Goal: Transaction & Acquisition: Purchase product/service

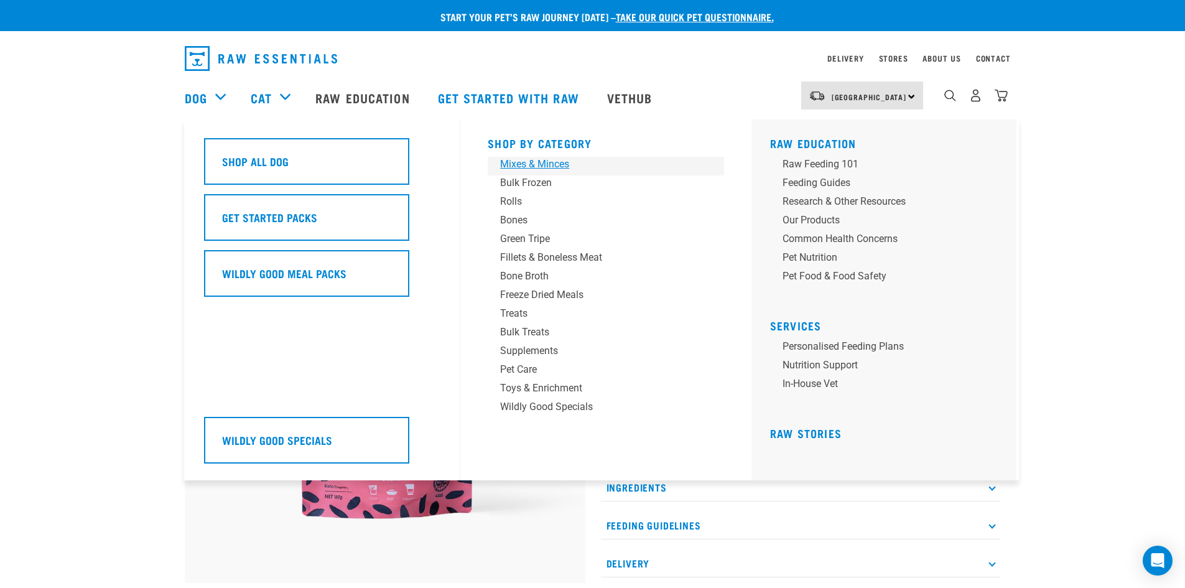
click at [519, 163] on div "Mixes & Minces" at bounding box center [597, 164] width 194 height 15
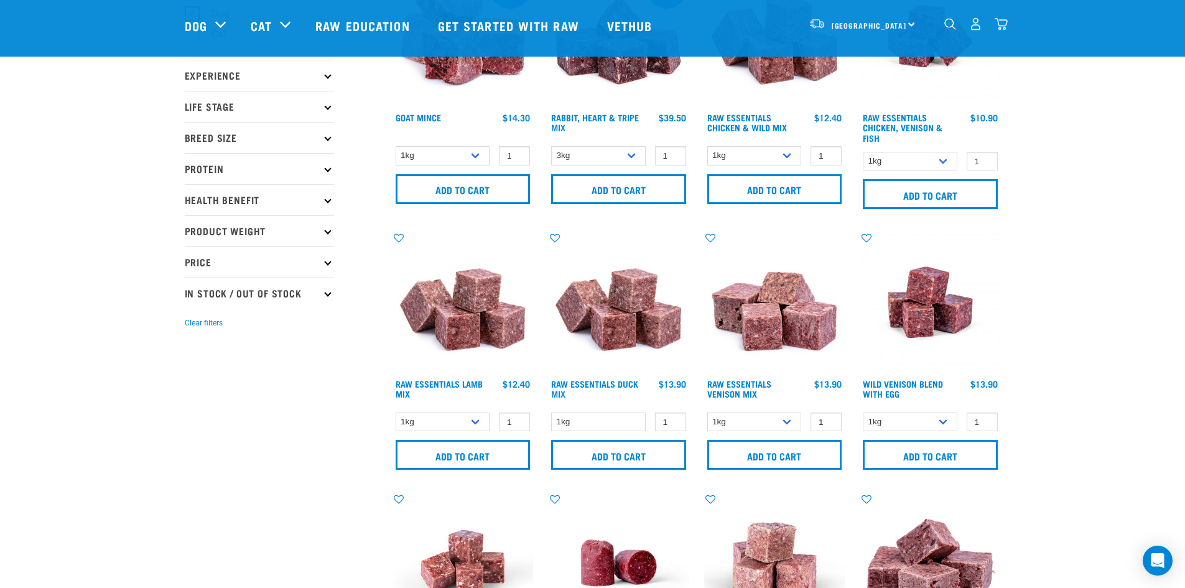
scroll to position [124, 0]
click at [787, 423] on select "1kg 3kg" at bounding box center [754, 421] width 95 height 19
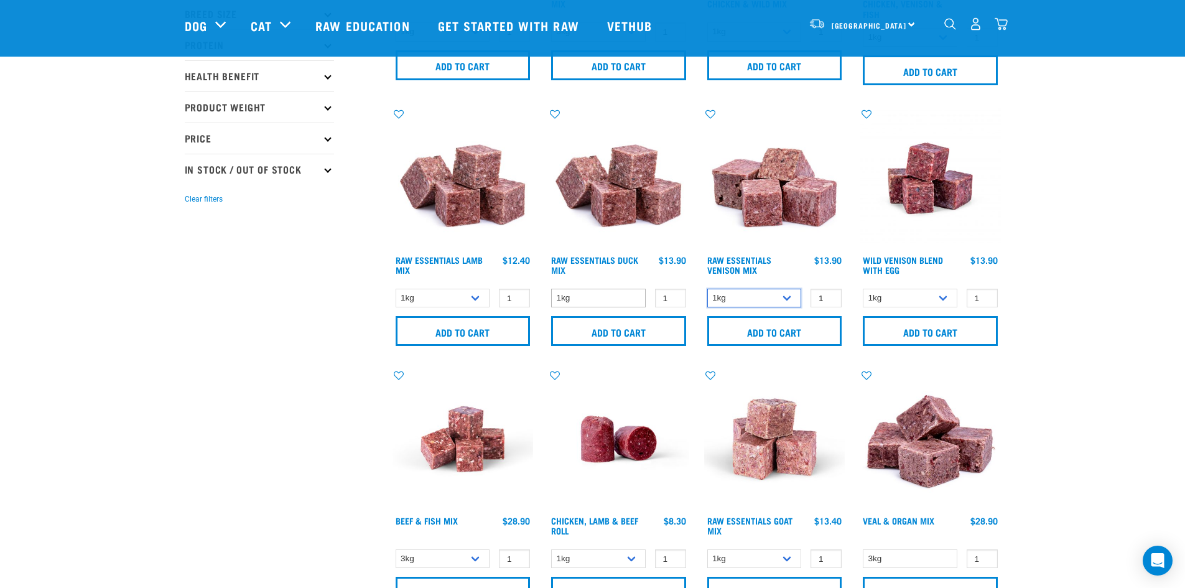
scroll to position [248, 0]
click at [630, 296] on select "1kg" at bounding box center [598, 297] width 95 height 19
click at [779, 290] on select "1kg 3kg" at bounding box center [754, 297] width 95 height 19
click at [775, 299] on select "1kg 3kg" at bounding box center [754, 297] width 95 height 19
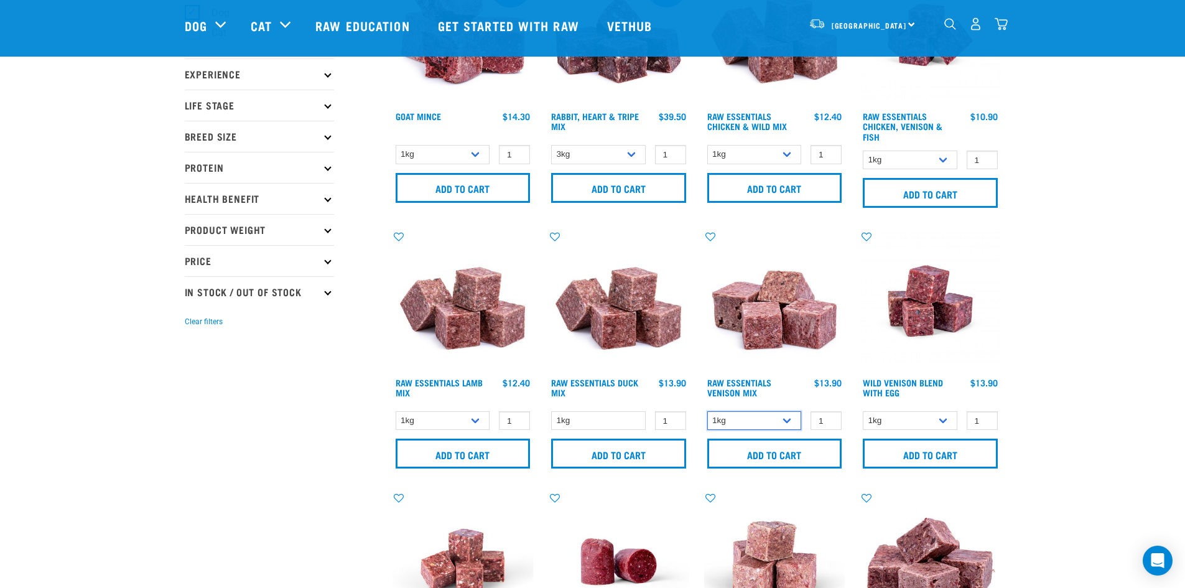
scroll to position [124, 0]
click at [732, 386] on link "Raw Essentials Venison Mix" at bounding box center [739, 388] width 64 height 14
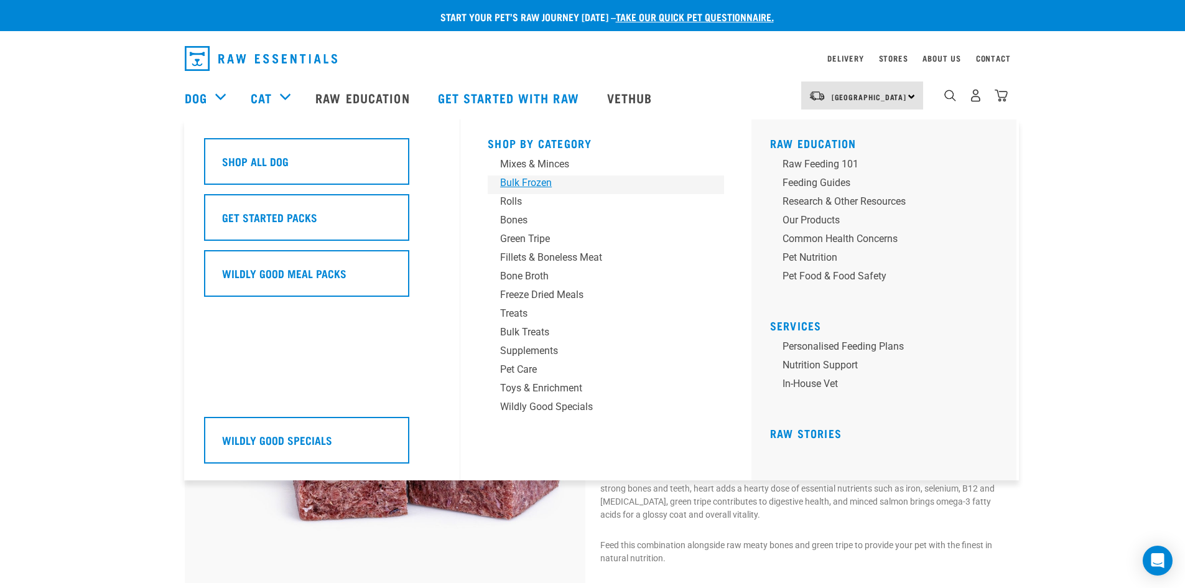
click at [538, 181] on div "Bulk Frozen" at bounding box center [597, 182] width 194 height 15
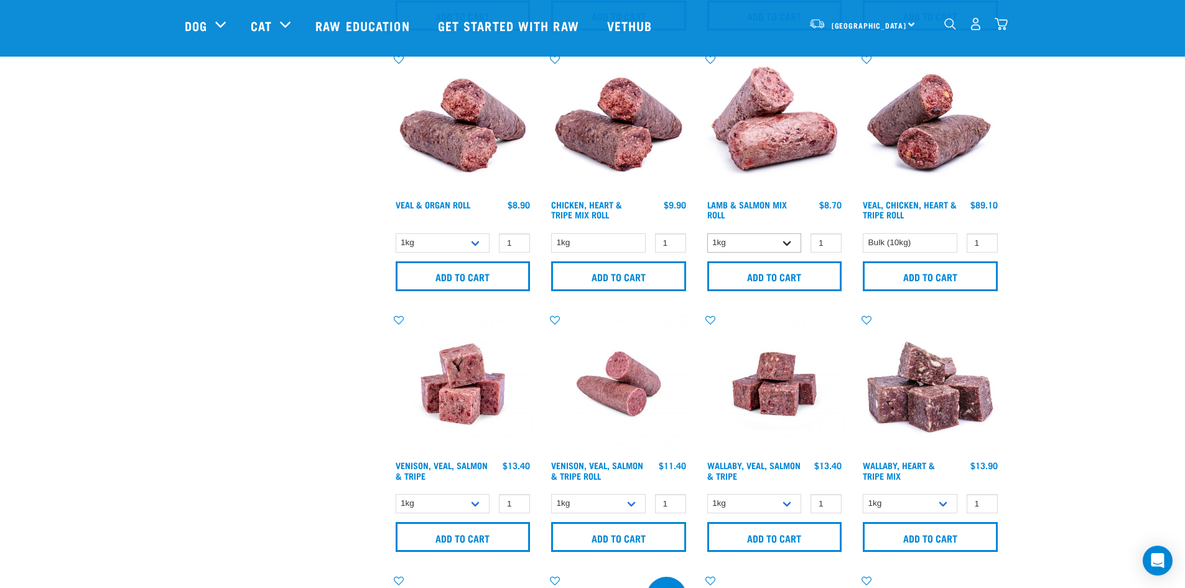
scroll to position [559, 0]
click at [789, 500] on select "1kg 3kg Bulk (18kg)" at bounding box center [754, 502] width 95 height 19
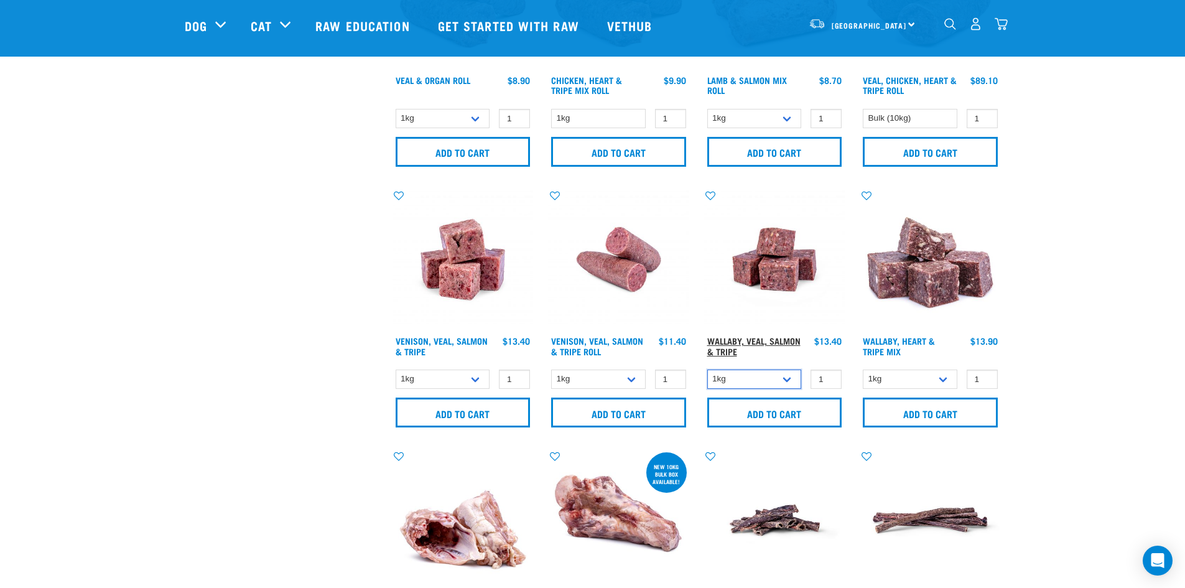
scroll to position [683, 0]
click at [747, 339] on link "Wallaby, Veal, Salmon & Tripe" at bounding box center [753, 345] width 93 height 14
